Goal: Information Seeking & Learning: Learn about a topic

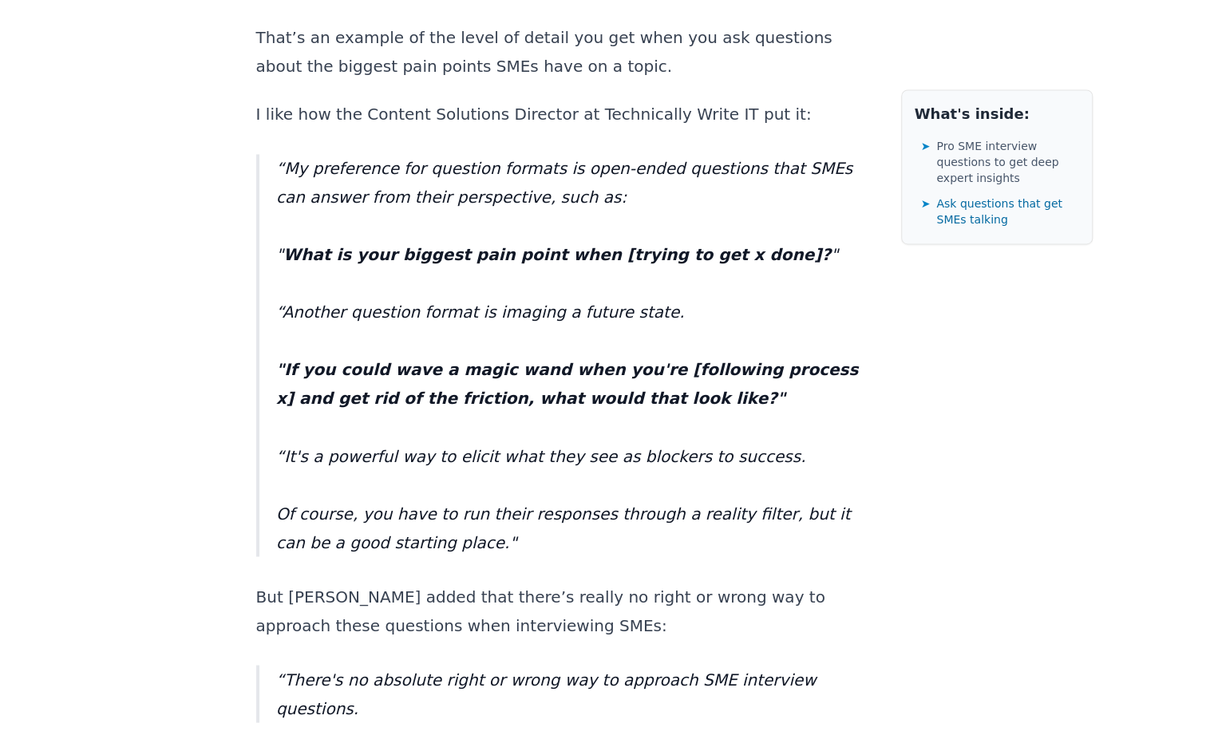
scroll to position [8695, 0]
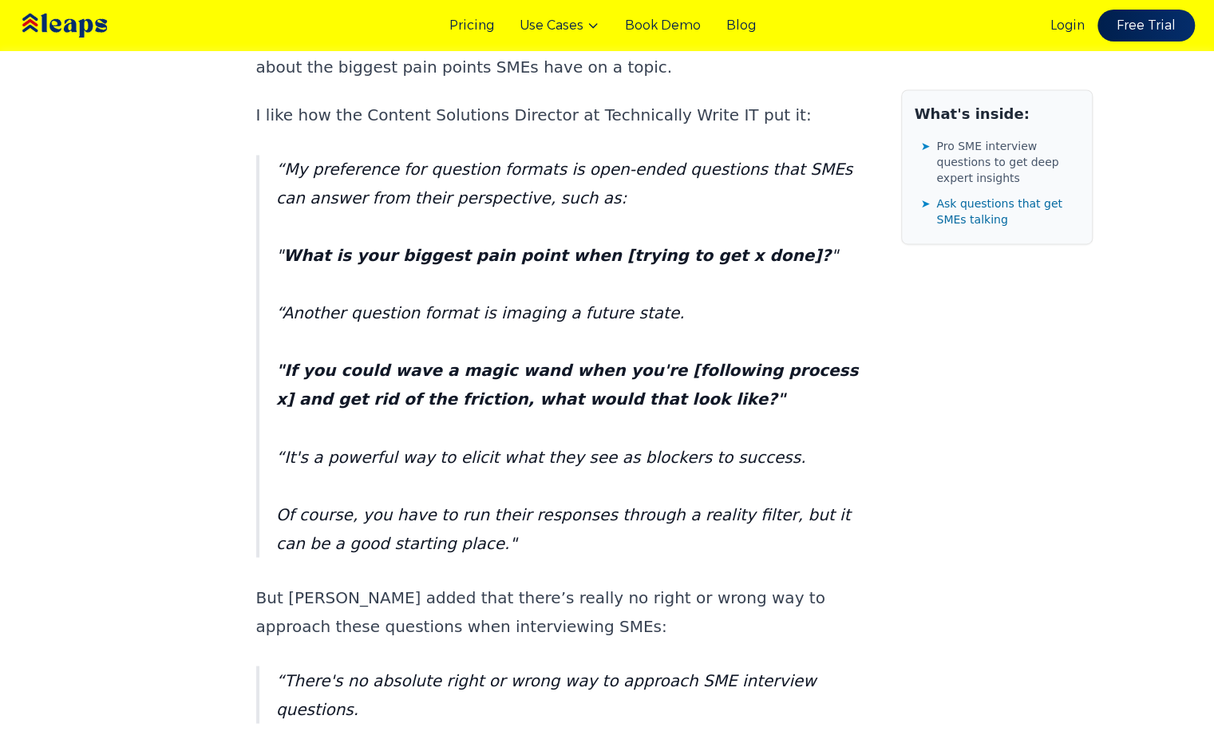
drag, startPoint x: 611, startPoint y: 293, endPoint x: 497, endPoint y: 331, distance: 120.4
copy p "“What do you think [audience] often gets wrong with [topic]?”"
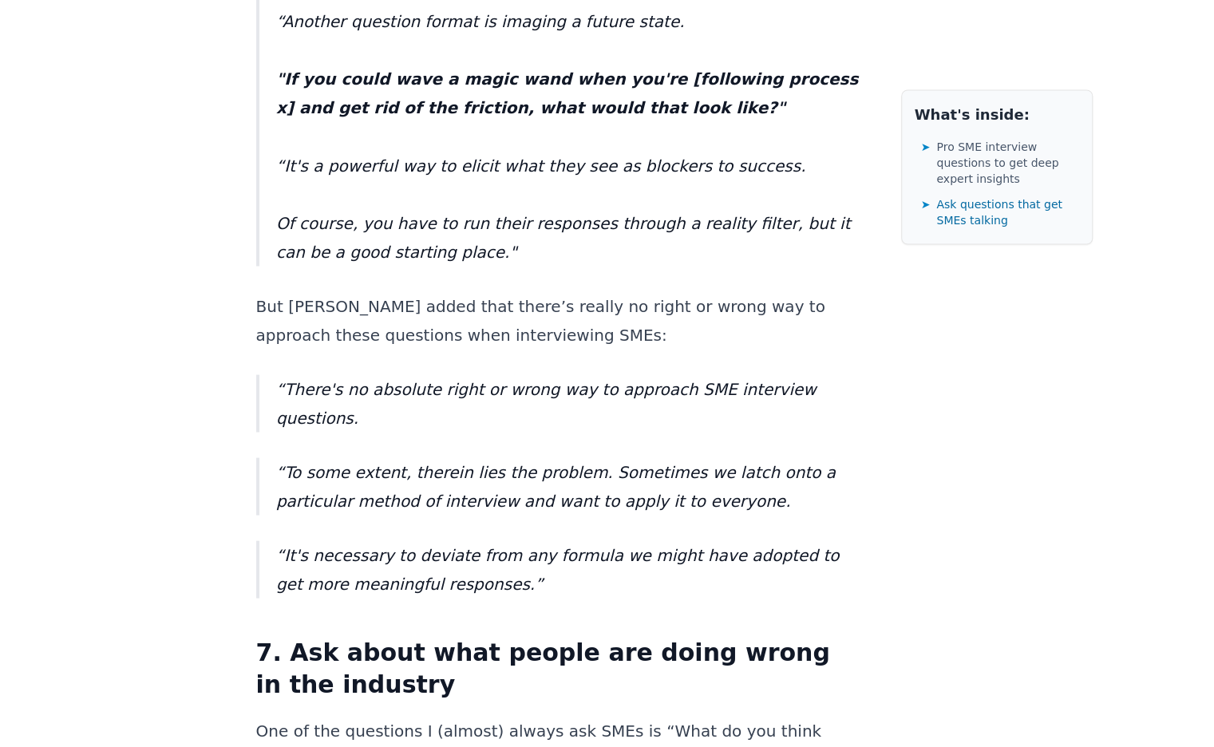
scroll to position [8990, 0]
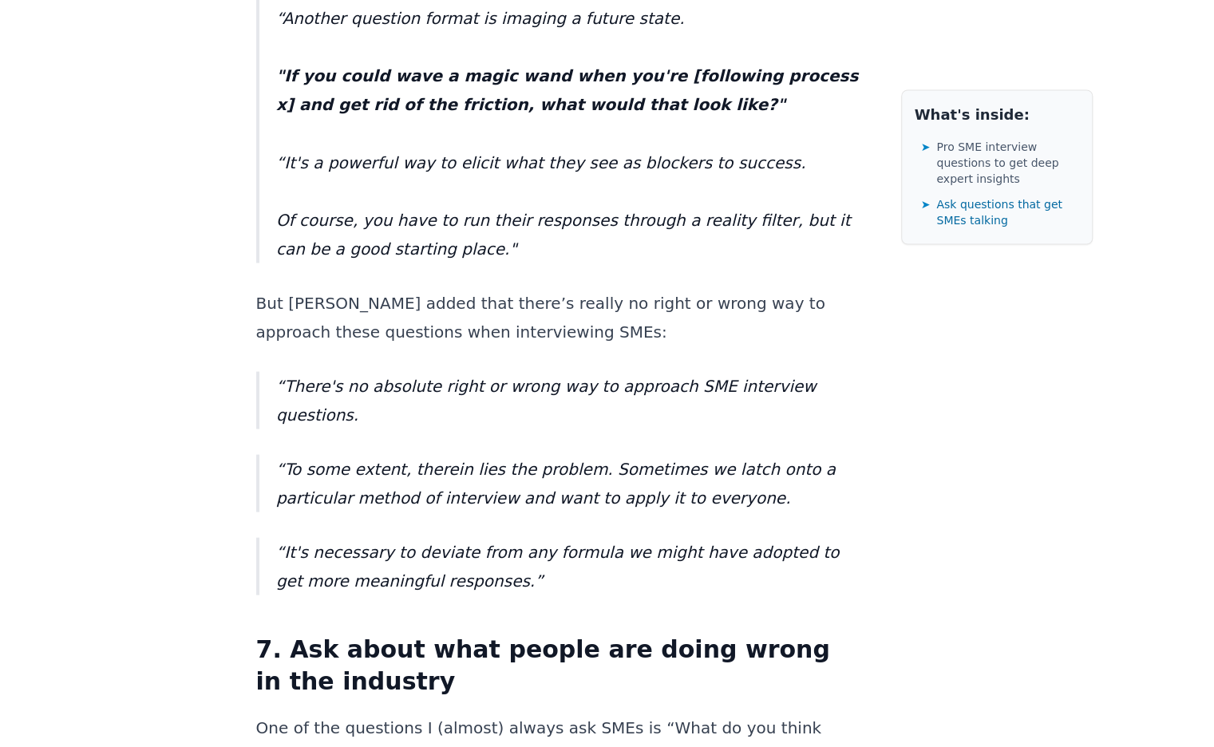
drag, startPoint x: 789, startPoint y: 574, endPoint x: 270, endPoint y: 540, distance: 519.9
copy blockquote ""But if you ask boring questions, they'll give you boring answers that sound ex…"
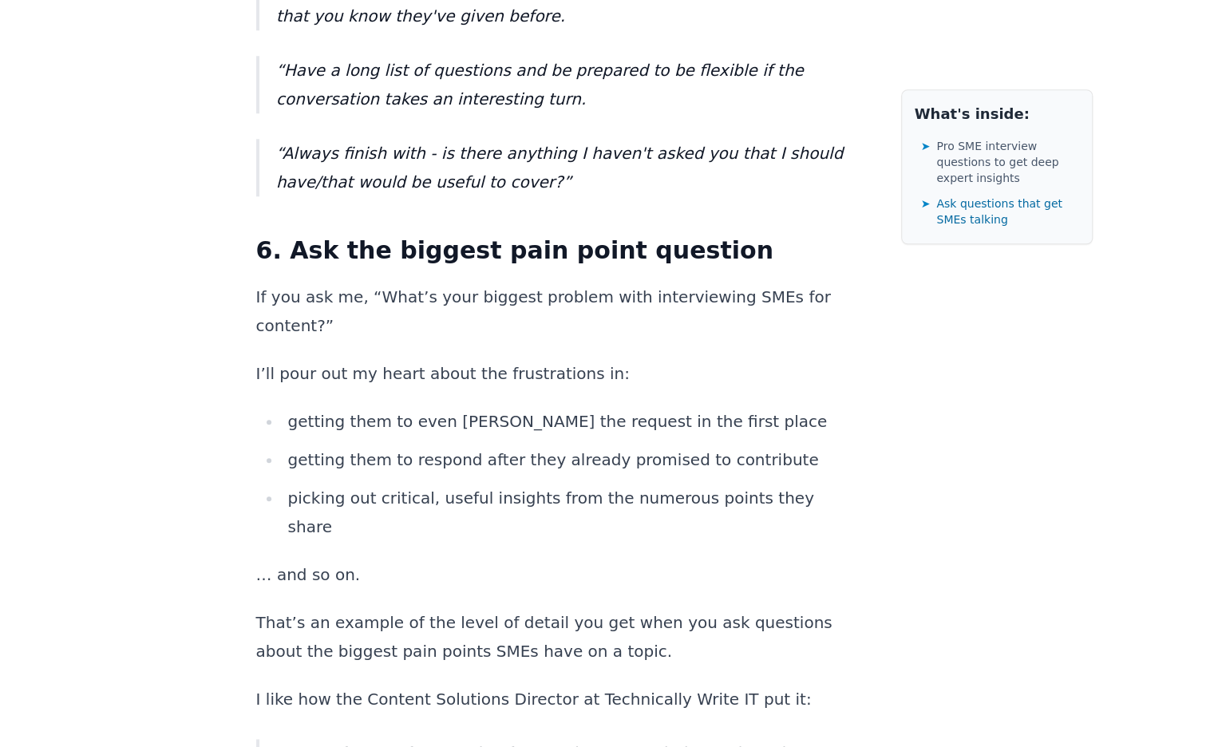
scroll to position [8113, 0]
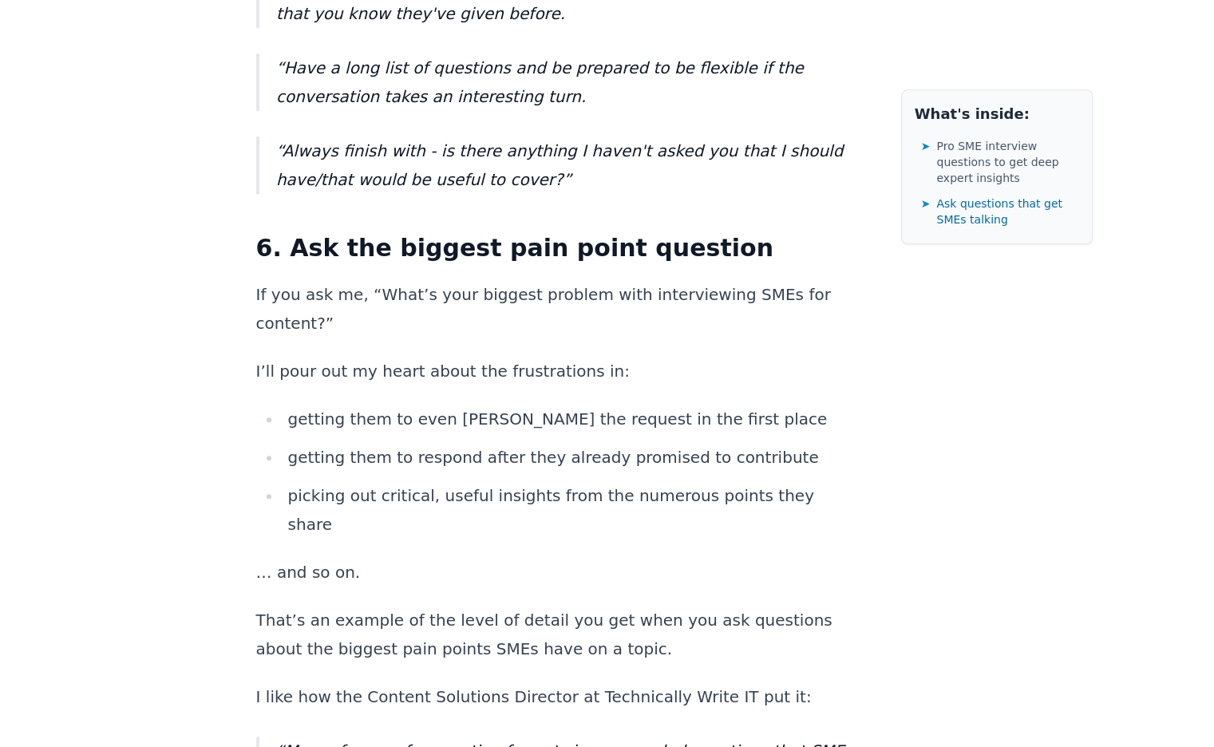
drag, startPoint x: 565, startPoint y: 280, endPoint x: 278, endPoint y: 255, distance: 288.5
copy blockquote ""If you could wave a magic wand when you're [following process x] and get rid o…"
